Goal: Task Accomplishment & Management: Use online tool/utility

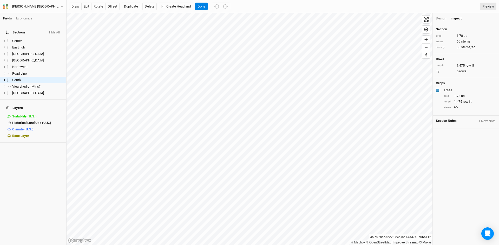
click at [223, 0] on html "Fields Economics Sections Hide All Center hide [GEOGRAPHIC_DATA] hide [GEOGRAPH…" at bounding box center [249, 122] width 499 height 245
click at [205, 8] on button "Done" at bounding box center [201, 7] width 12 height 8
click at [440, 18] on div "Design" at bounding box center [441, 18] width 10 height 5
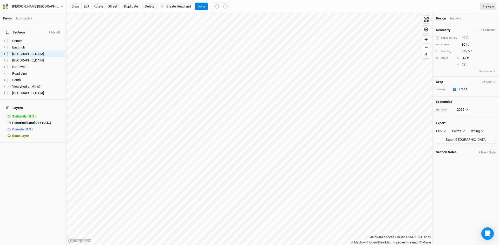
click at [455, 15] on div "Design Inspect" at bounding box center [465, 18] width 66 height 11
click at [456, 17] on div "Inspect" at bounding box center [459, 18] width 18 height 5
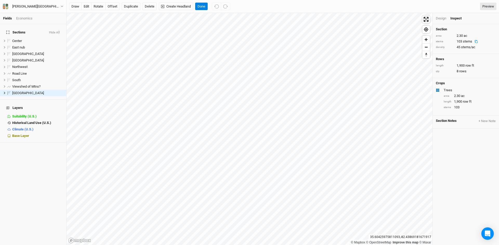
click at [444, 16] on div "Design" at bounding box center [441, 18] width 10 height 5
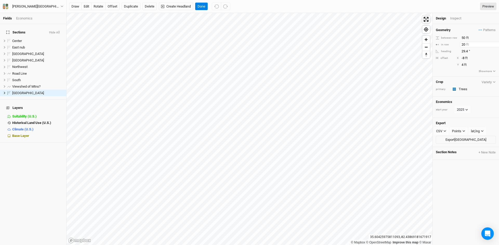
drag, startPoint x: 466, startPoint y: 44, endPoint x: 461, endPoint y: 43, distance: 4.2
click at [461, 43] on input "20" at bounding box center [482, 45] width 45 height 6
drag, startPoint x: 465, startPoint y: 37, endPoint x: 461, endPoint y: 36, distance: 3.9
click at [461, 36] on input "50" at bounding box center [482, 38] width 45 height 6
click at [202, 7] on button "Done" at bounding box center [201, 7] width 12 height 8
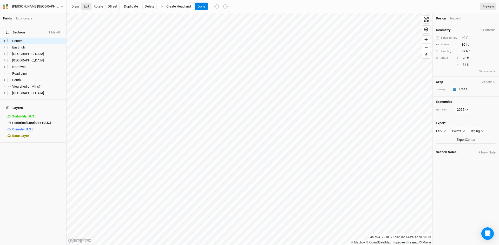
click at [87, 8] on button "edit" at bounding box center [86, 7] width 10 height 8
click at [113, 7] on button "offset" at bounding box center [112, 7] width 14 height 8
type input "-17"
click at [200, 6] on button "Done" at bounding box center [201, 7] width 12 height 8
click at [458, 17] on div "Inspect" at bounding box center [459, 18] width 18 height 5
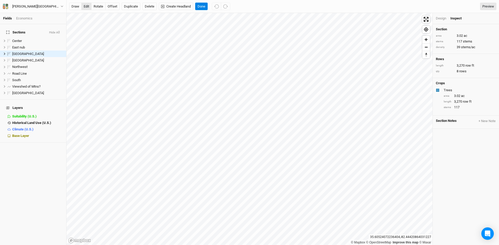
click at [86, 5] on button "edit" at bounding box center [86, 7] width 10 height 8
click at [206, 5] on button "Done" at bounding box center [201, 7] width 12 height 8
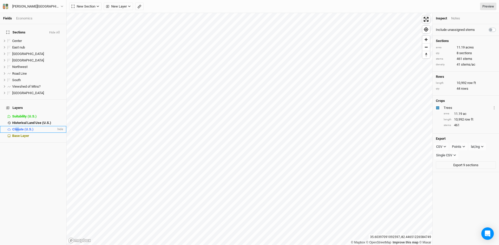
click at [18, 128] on span "Climate (U.S.)" at bounding box center [22, 130] width 21 height 4
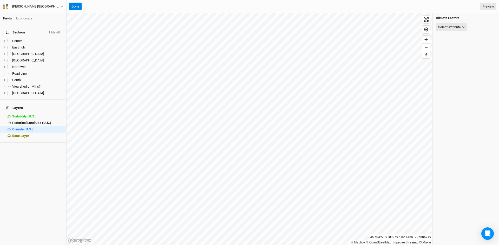
click at [18, 134] on span "Base Layer" at bounding box center [20, 136] width 17 height 4
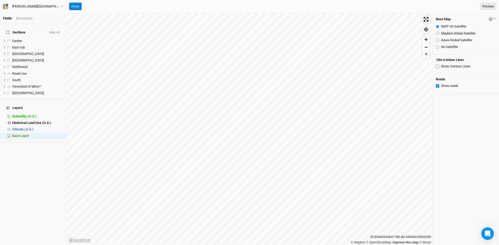
click at [437, 32] on input "Mapbox Global Satellite" at bounding box center [437, 33] width 3 height 3
radio input "true"
click at [437, 41] on input "Azure Global Satellite" at bounding box center [437, 39] width 3 height 3
radio input "true"
click at [437, 33] on input "Mapbox Global Satellite" at bounding box center [437, 33] width 3 height 3
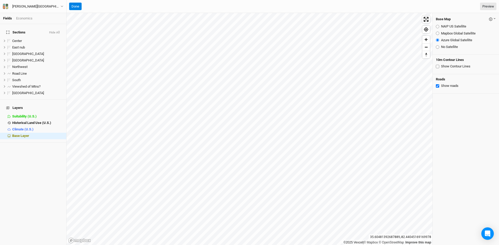
radio input "true"
click at [75, 8] on button "Done" at bounding box center [75, 7] width 12 height 8
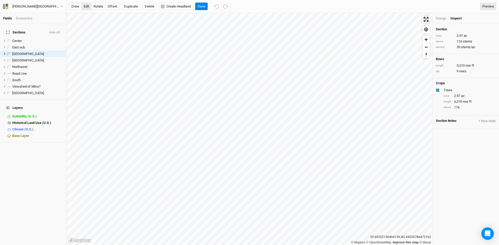
click at [88, 5] on button "edit" at bounding box center [86, 7] width 10 height 8
click at [85, 8] on button "edit" at bounding box center [86, 7] width 10 height 8
drag, startPoint x: 89, startPoint y: 6, endPoint x: 95, endPoint y: 8, distance: 6.5
click at [88, 6] on button "edit" at bounding box center [86, 7] width 10 height 8
click at [97, 7] on button "rotate" at bounding box center [98, 7] width 14 height 8
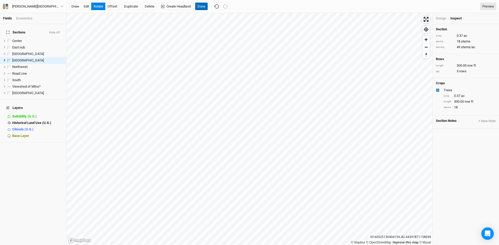
click at [198, 4] on button "Done" at bounding box center [201, 7] width 12 height 8
click at [87, 5] on button "edit" at bounding box center [86, 7] width 10 height 8
click at [112, 5] on button "offset" at bounding box center [112, 7] width 14 height 8
click at [206, 9] on button "Done" at bounding box center [201, 7] width 12 height 8
click at [90, 5] on button "edit" at bounding box center [86, 7] width 10 height 8
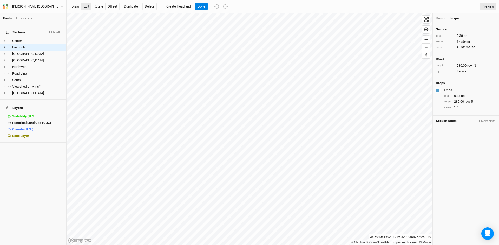
click at [86, 8] on button "edit" at bounding box center [86, 7] width 10 height 8
click at [199, 4] on button "Done" at bounding box center [201, 7] width 12 height 8
click at [81, 5] on button "edit" at bounding box center [86, 7] width 10 height 8
click at [203, 4] on button "Done" at bounding box center [201, 7] width 12 height 8
click at [86, 7] on button "edit" at bounding box center [86, 7] width 10 height 8
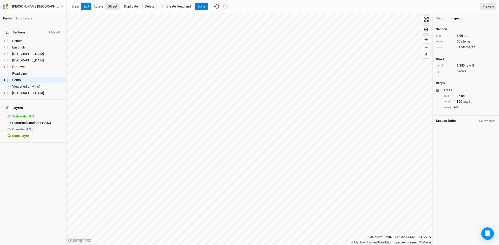
click at [112, 6] on button "offset" at bounding box center [112, 7] width 14 height 8
click at [202, 6] on button "Done" at bounding box center [201, 7] width 12 height 8
click at [112, 5] on button "offset" at bounding box center [112, 7] width 14 height 8
click at [202, 3] on button "Done" at bounding box center [201, 7] width 12 height 8
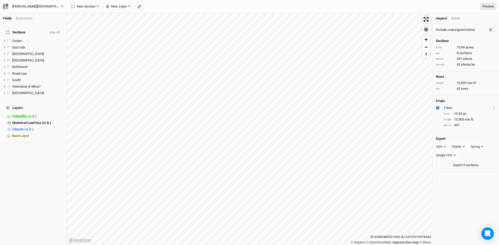
click at [19, 6] on div "[PERSON_NAME][GEOGRAPHIC_DATA]" at bounding box center [36, 6] width 48 height 5
click at [31, 59] on button "Log out" at bounding box center [42, 60] width 41 height 7
